Goal: Information Seeking & Learning: Learn about a topic

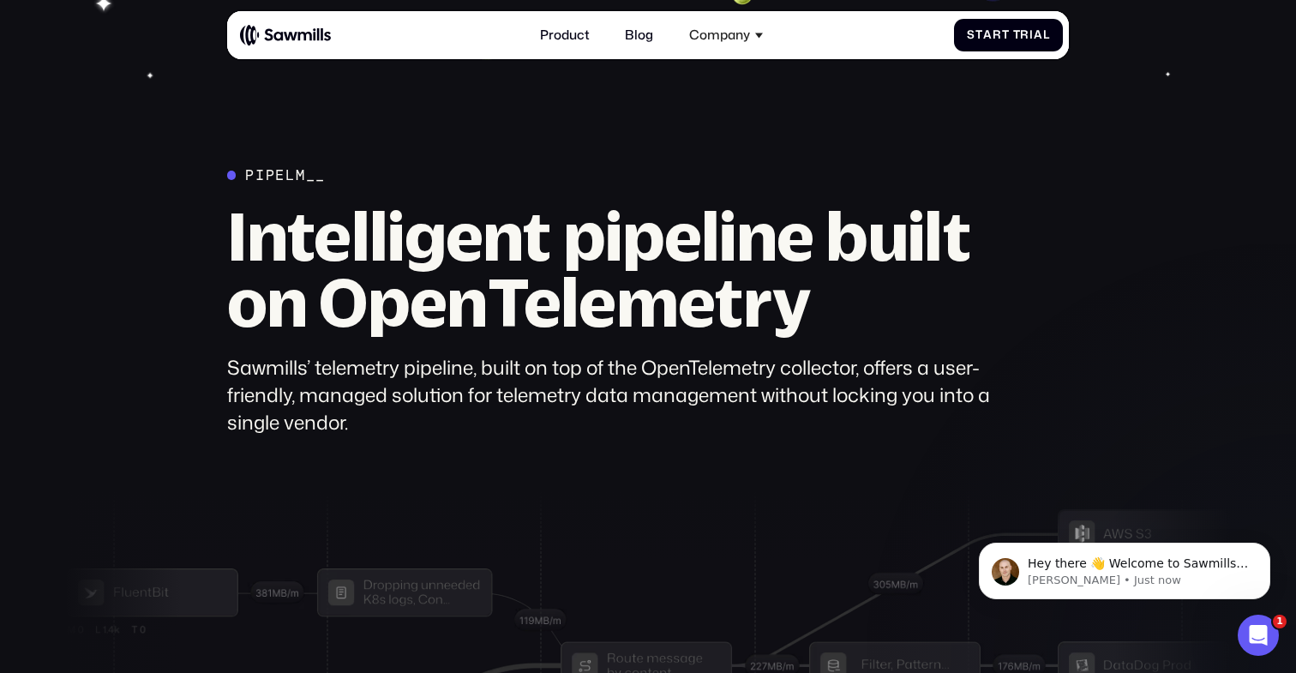
scroll to position [4641, 0]
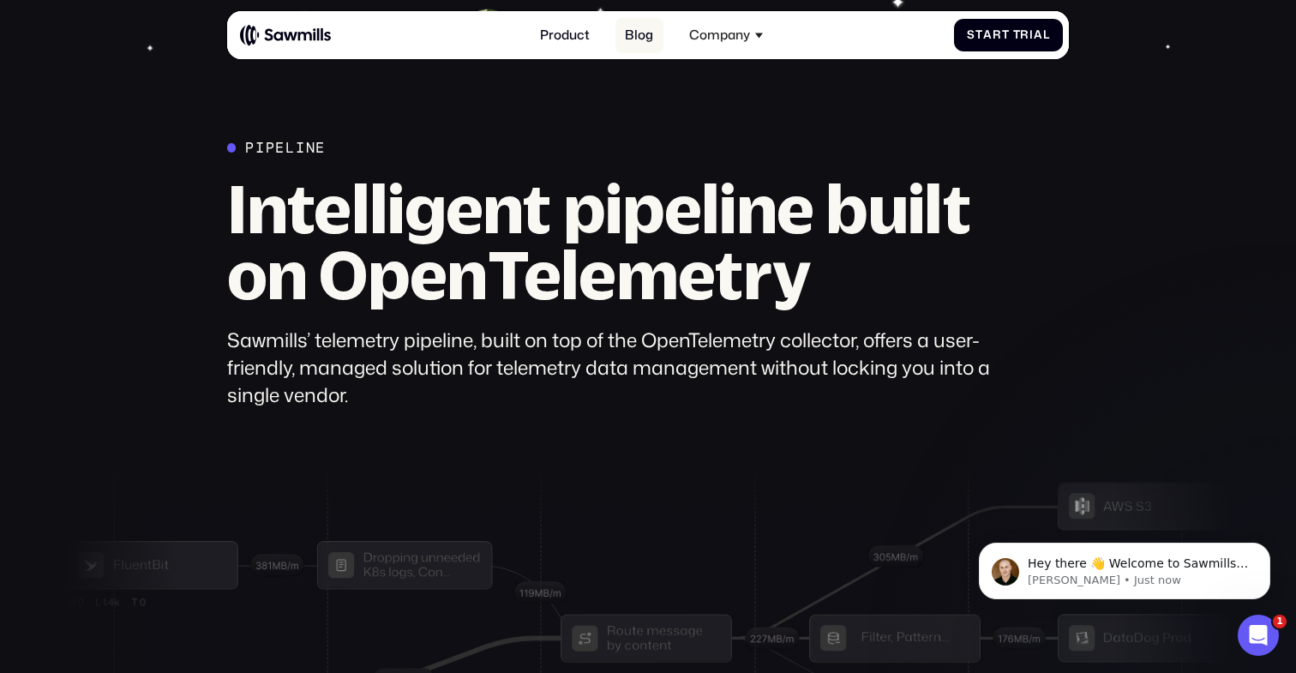
click at [640, 27] on link "Blog" at bounding box center [640, 35] width 48 height 35
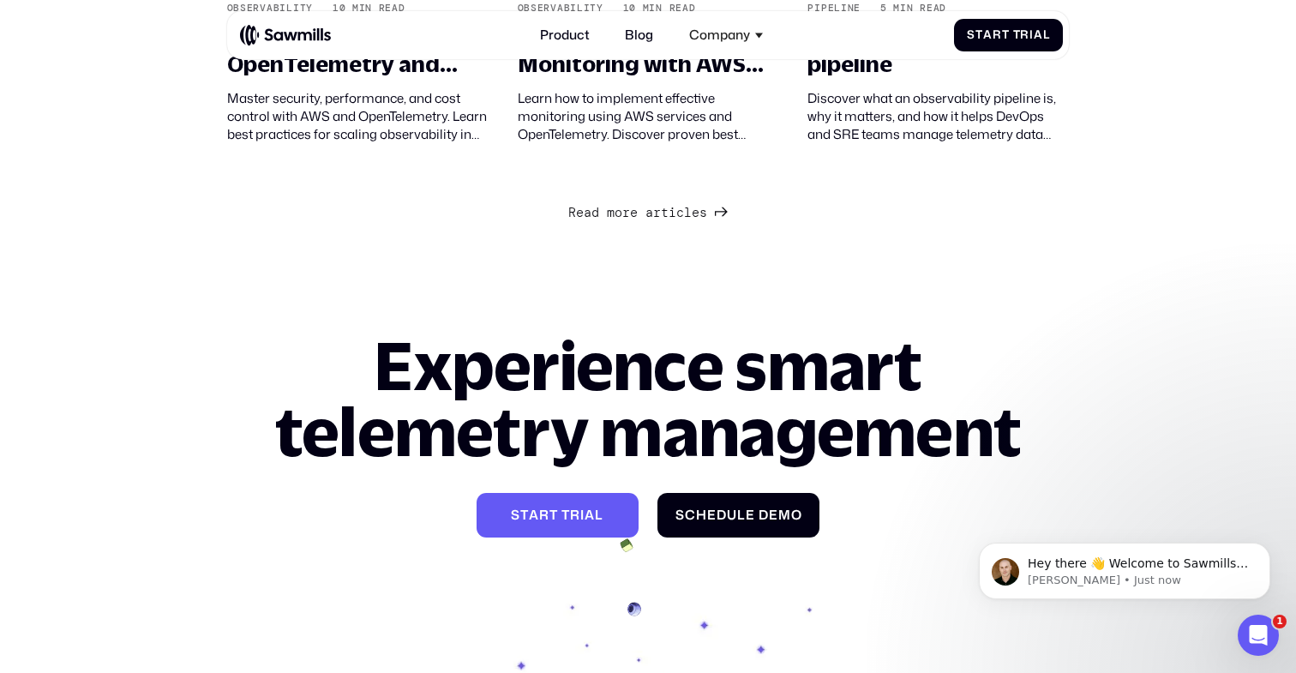
scroll to position [1790, 0]
